Goal: Information Seeking & Learning: Check status

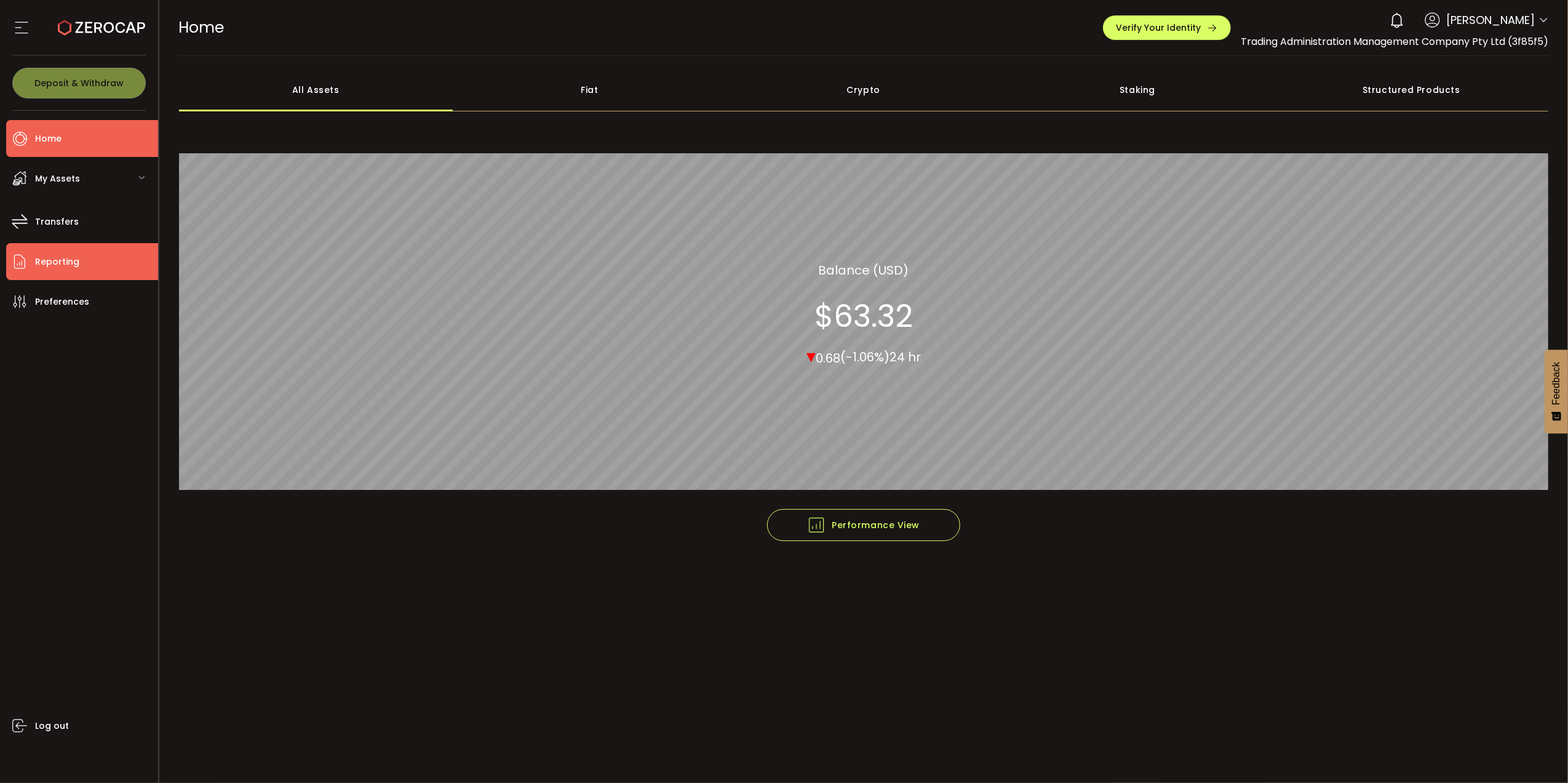
click at [75, 264] on span "Reporting" at bounding box center [56, 261] width 44 height 18
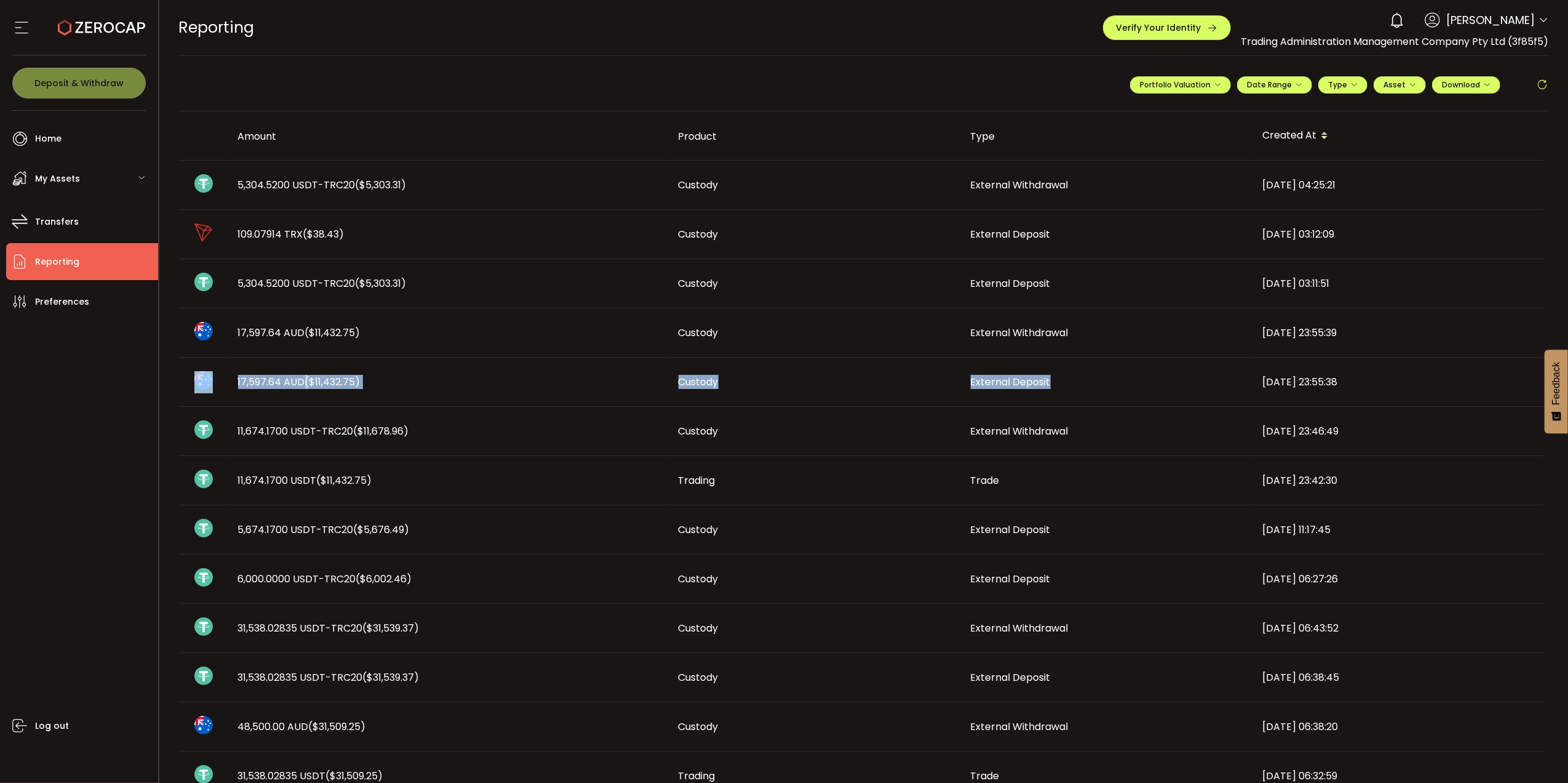
drag, startPoint x: 1057, startPoint y: 380, endPoint x: 215, endPoint y: 380, distance: 842.0
click at [215, 380] on tr "17,597.64 AUD ($11,432.75) Custody External Deposit 2025-07-23 23:55:38" at bounding box center [862, 382] width 1367 height 50
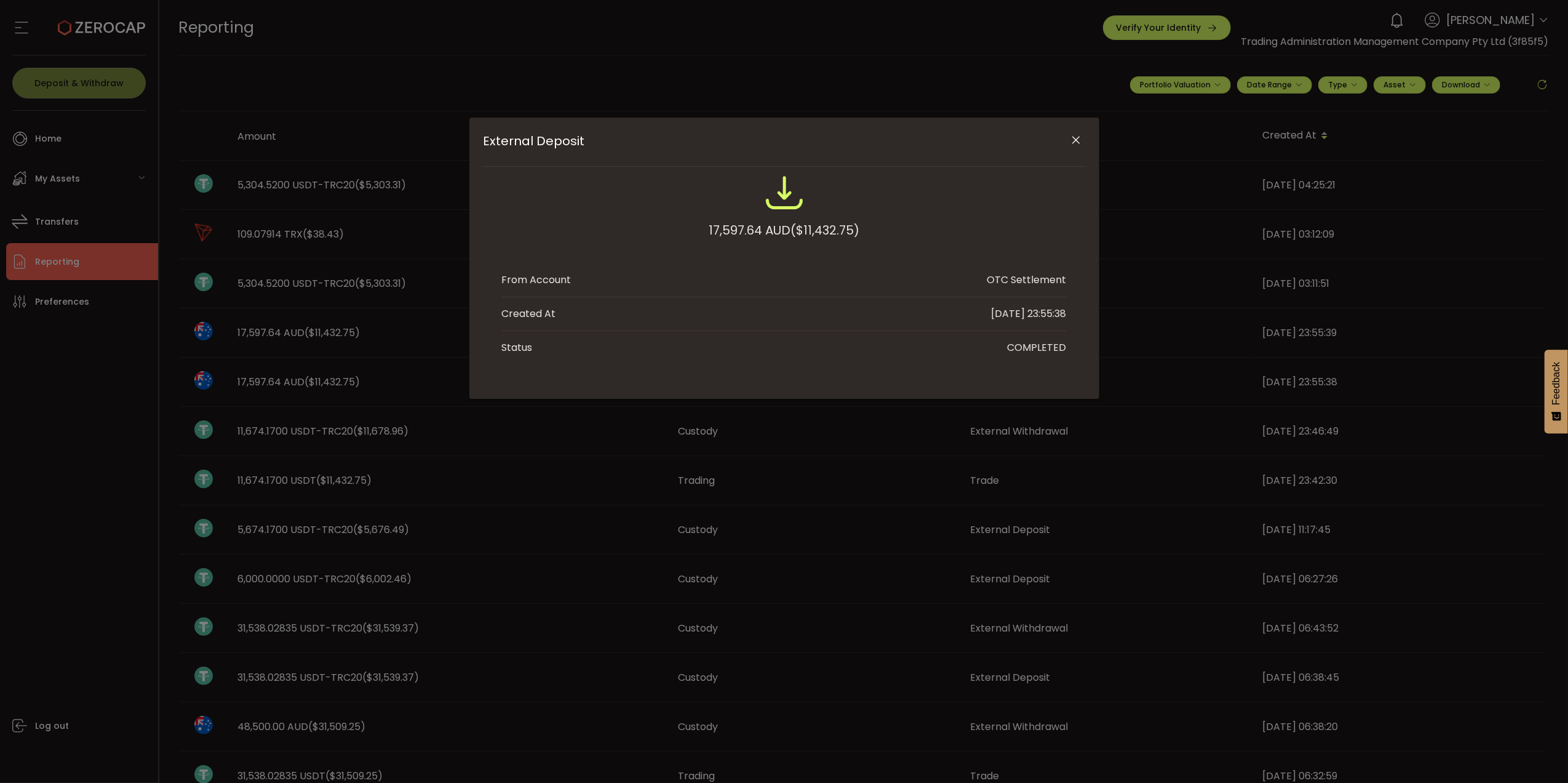
drag, startPoint x: 480, startPoint y: 472, endPoint x: 451, endPoint y: 448, distance: 37.6
click at [480, 471] on div "External Deposit 17,597.64 AUD ($11,432.75) From Account OTC Settlement Created…" at bounding box center [784, 391] width 1568 height 783
click at [264, 326] on div "External Deposit 17,597.64 AUD ($11,432.75) From Account OTC Settlement Created…" at bounding box center [784, 391] width 1568 height 783
click at [1078, 141] on icon "Close" at bounding box center [1076, 139] width 12 height 12
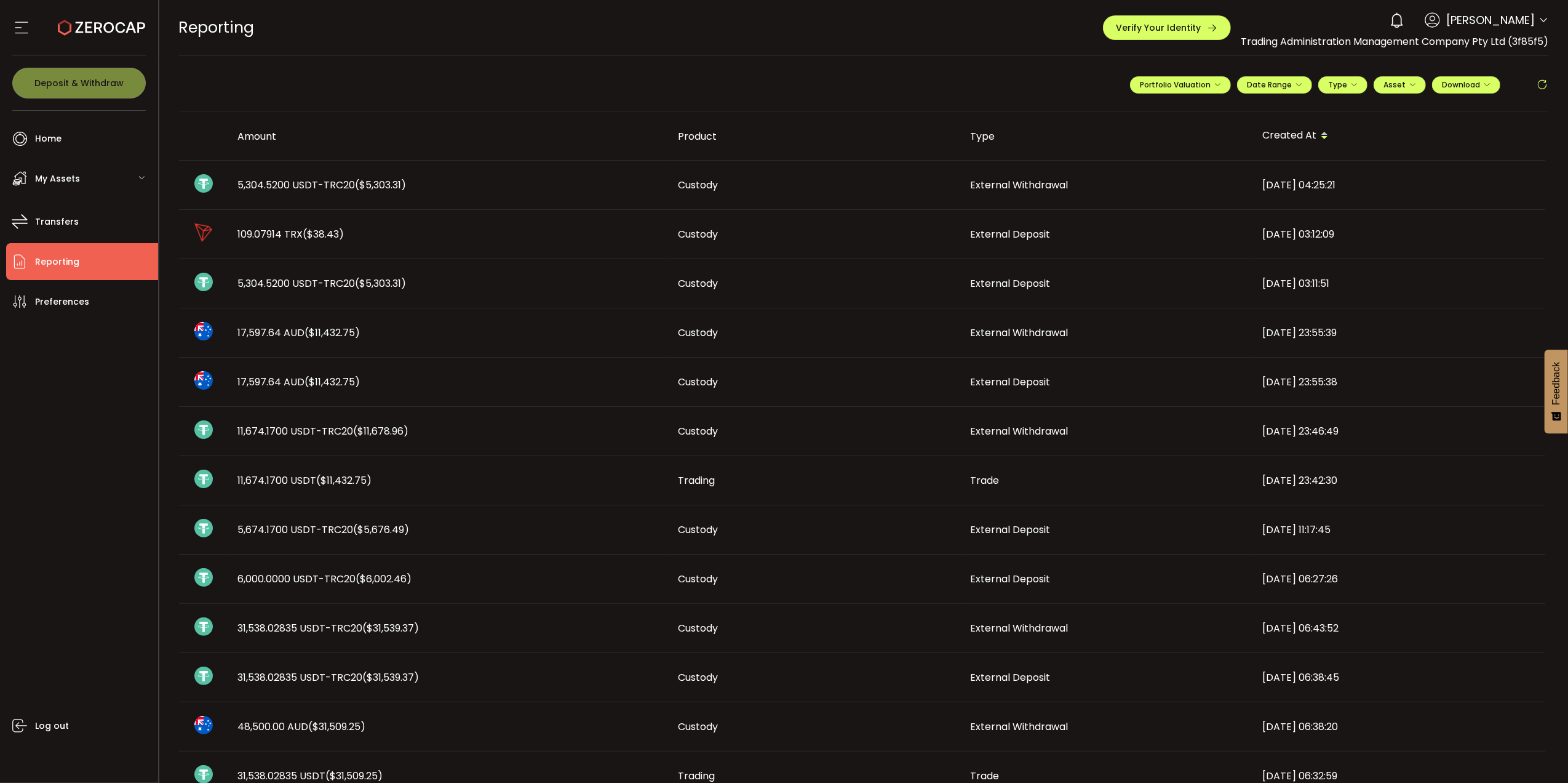
click at [360, 333] on span "($11,432.75)" at bounding box center [332, 332] width 55 height 14
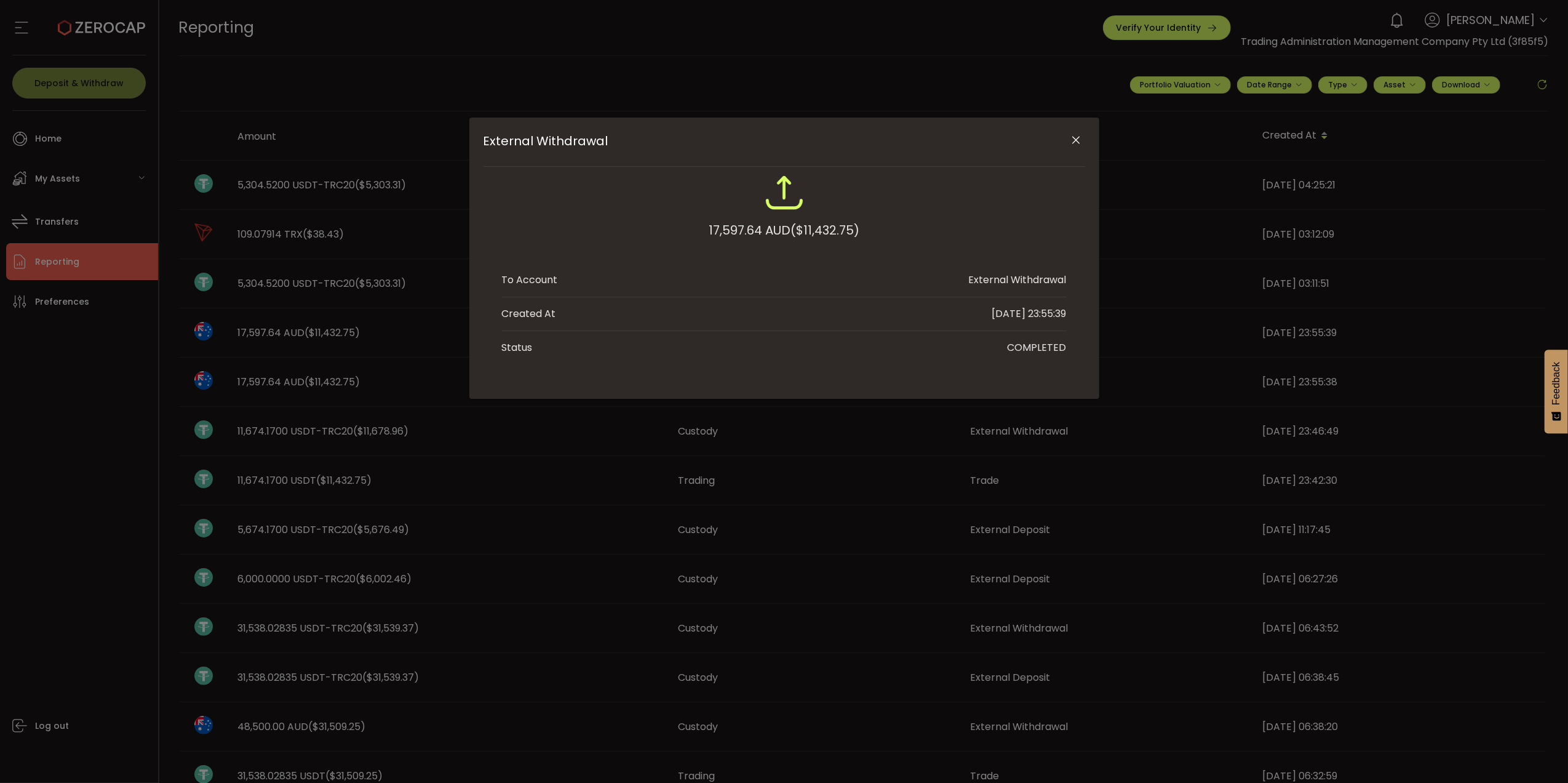
click at [1070, 138] on icon "Close" at bounding box center [1076, 139] width 12 height 12
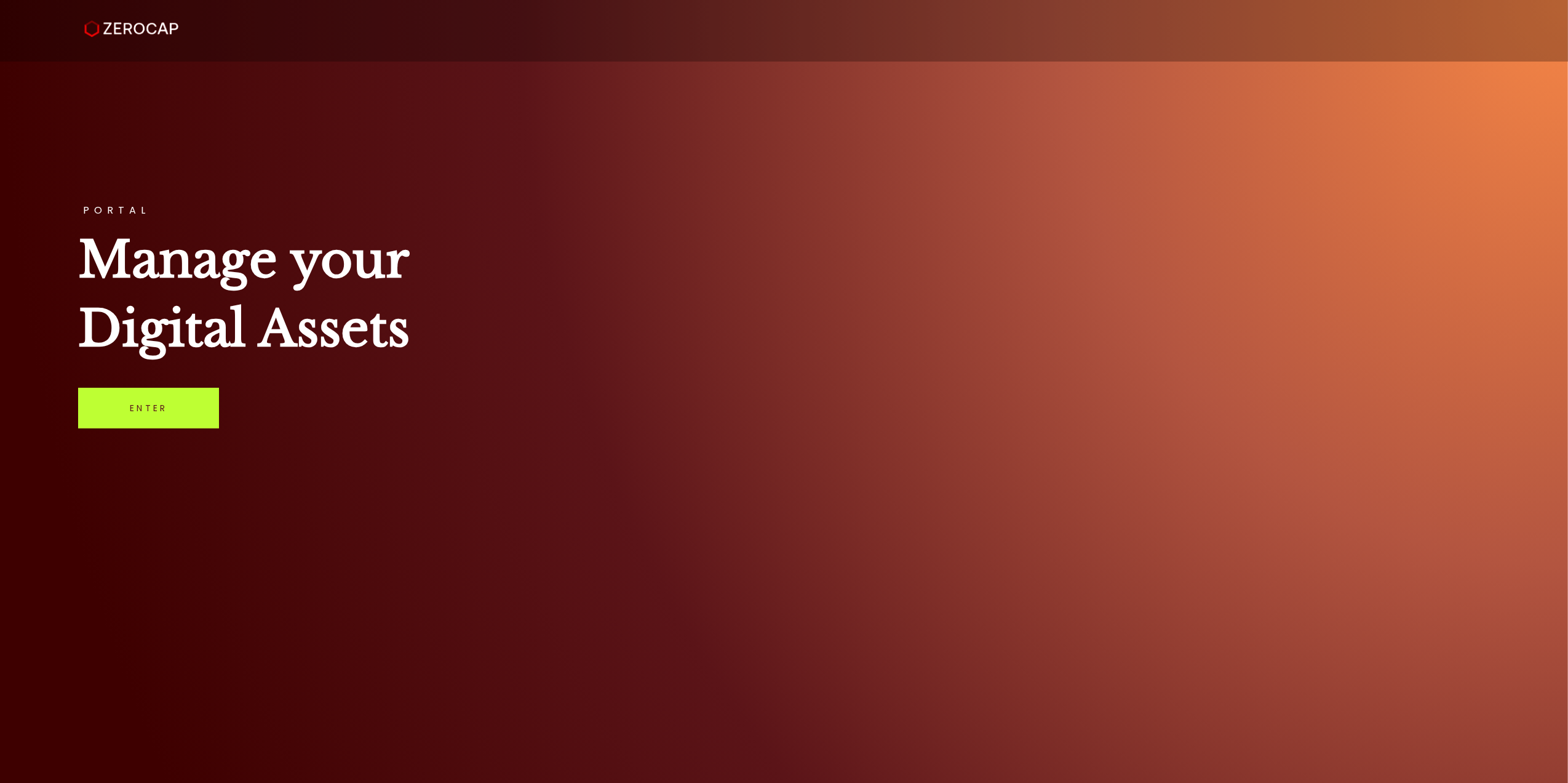
click at [128, 406] on link "Enter" at bounding box center [149, 407] width 141 height 40
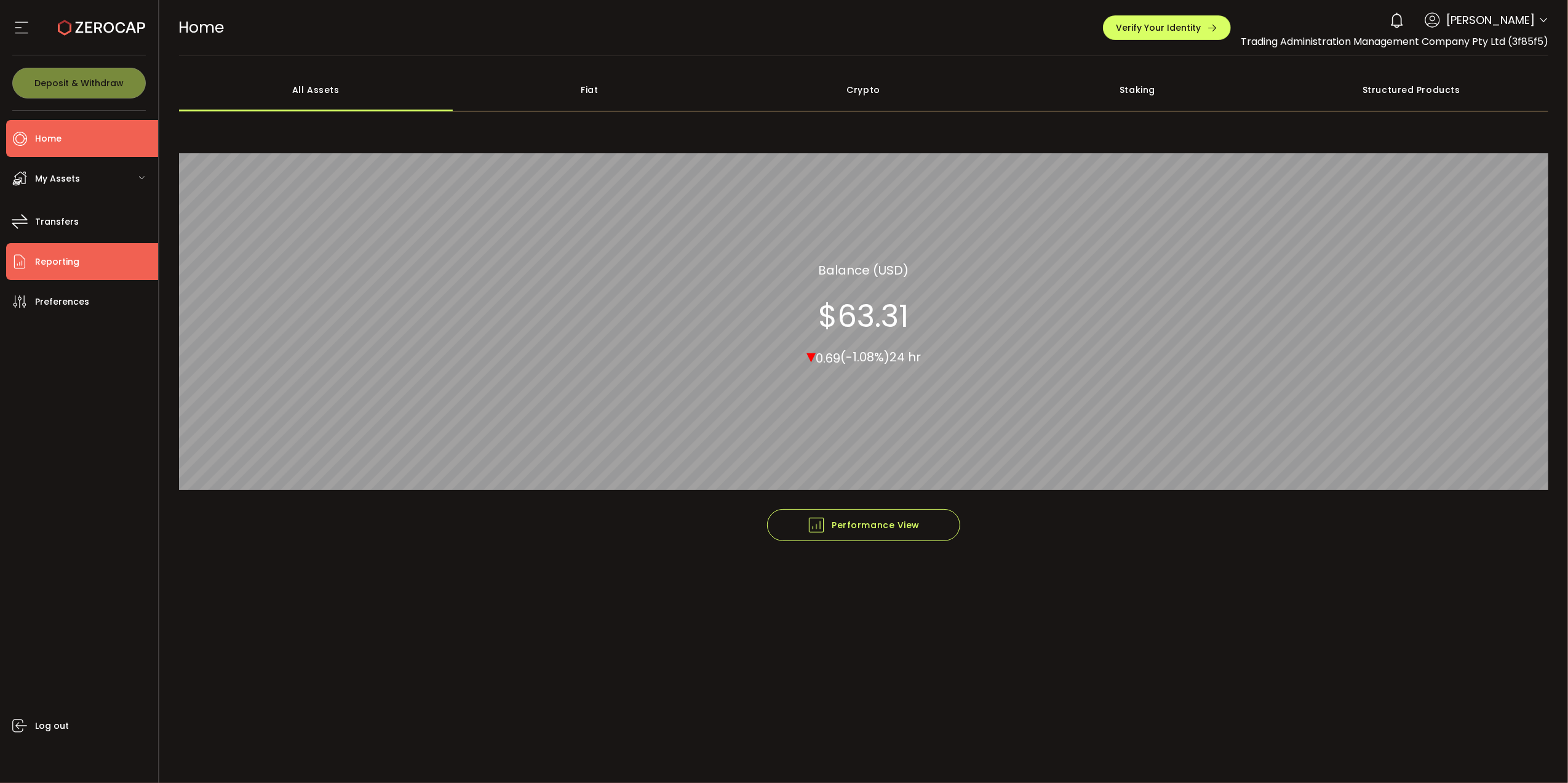
click at [60, 266] on span "Reporting" at bounding box center [56, 261] width 44 height 18
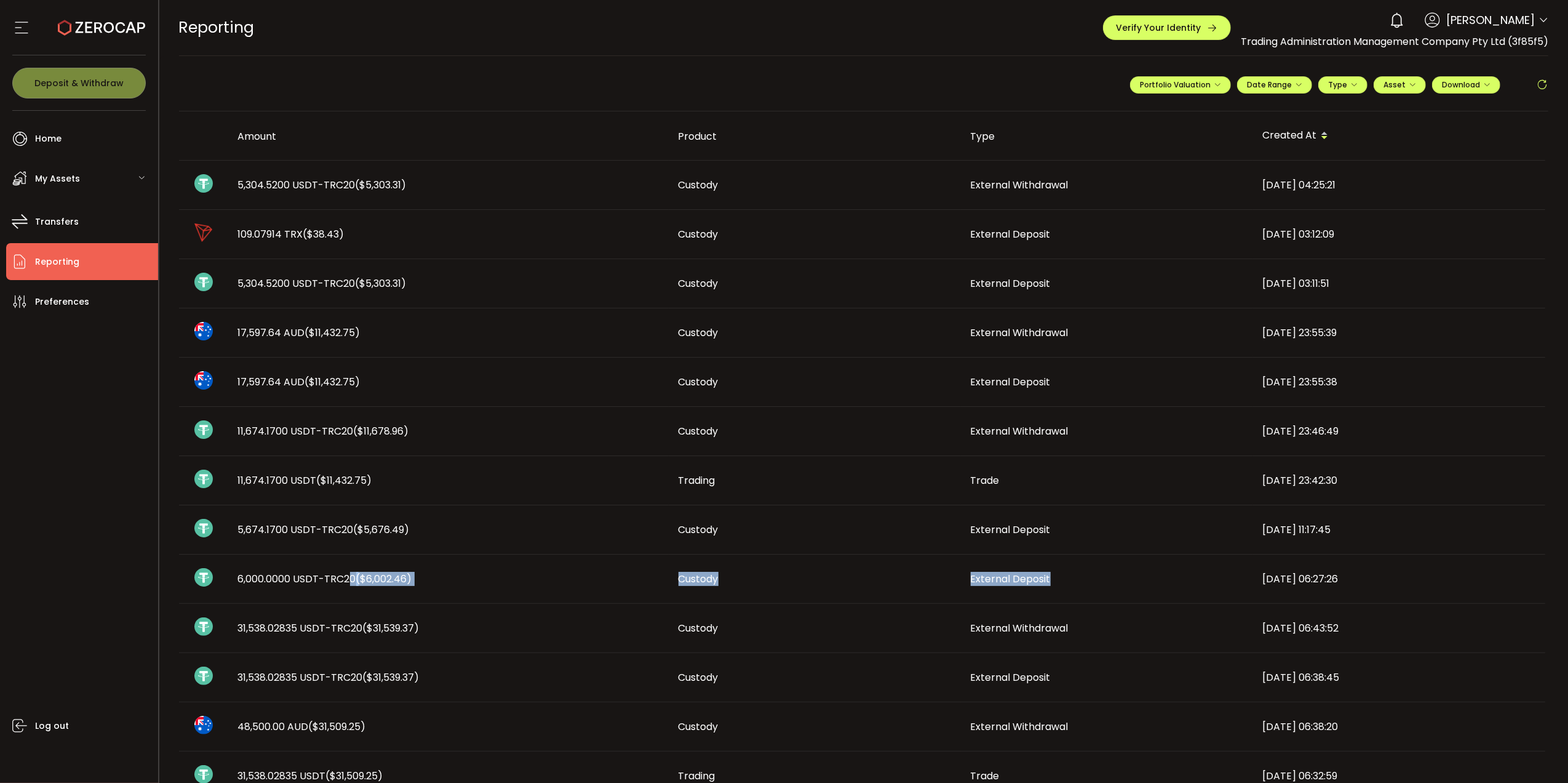
drag, startPoint x: 350, startPoint y: 574, endPoint x: 1067, endPoint y: 589, distance: 717.2
click at [1067, 589] on tr "6,000.0000 USDT-TRC20 ($6,002.46) Custody External Deposit 2025-07-23 06:27:26" at bounding box center [862, 579] width 1367 height 50
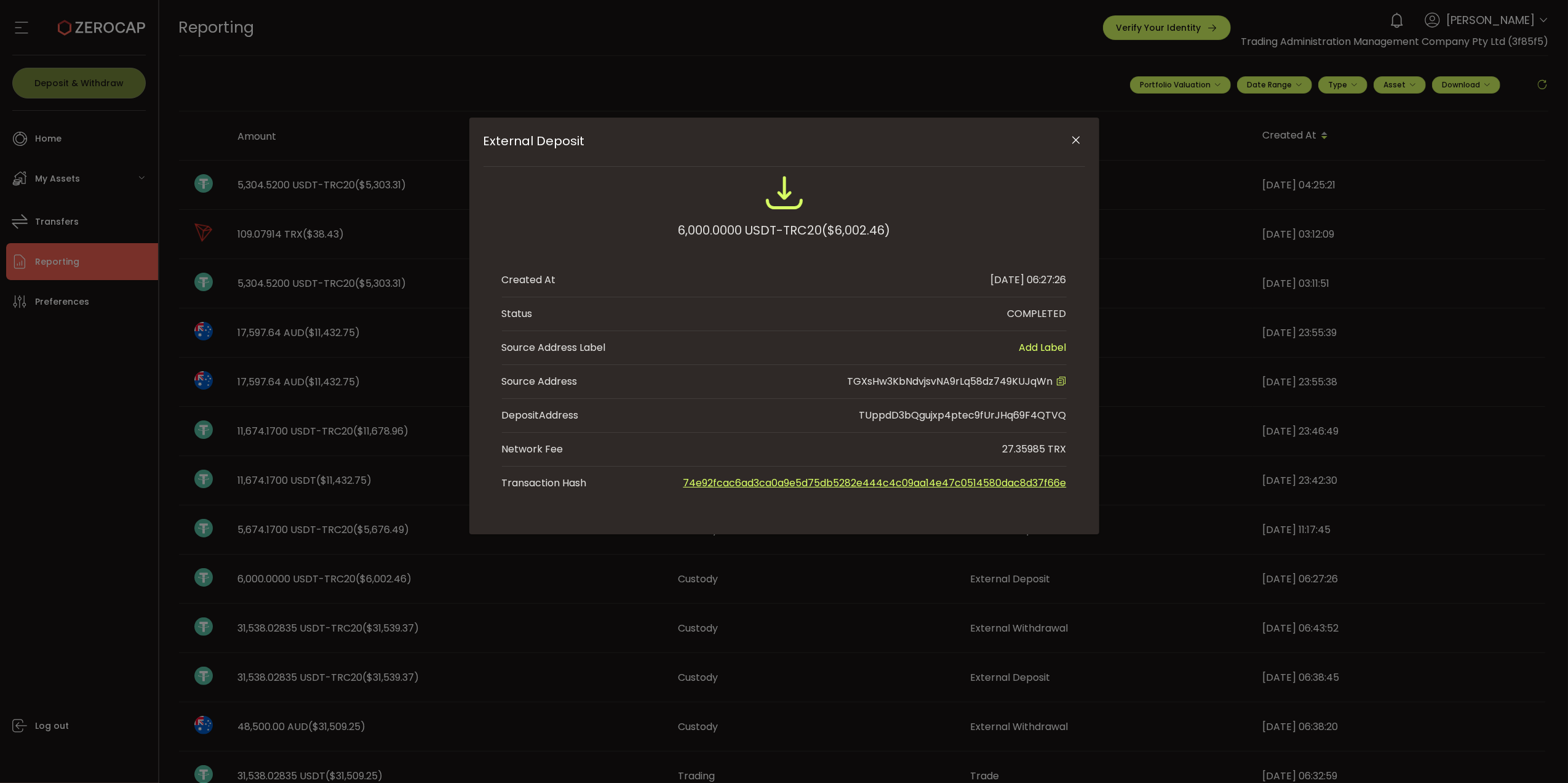
click at [375, 547] on div "External Deposit 6,000.0000 USDT-TRC20 ($6,002.46) Created At 2025-07-23 06:27:…" at bounding box center [784, 391] width 1568 height 783
click at [1086, 143] on button "Close" at bounding box center [1076, 140] width 22 height 22
